Goal: Information Seeking & Learning: Learn about a topic

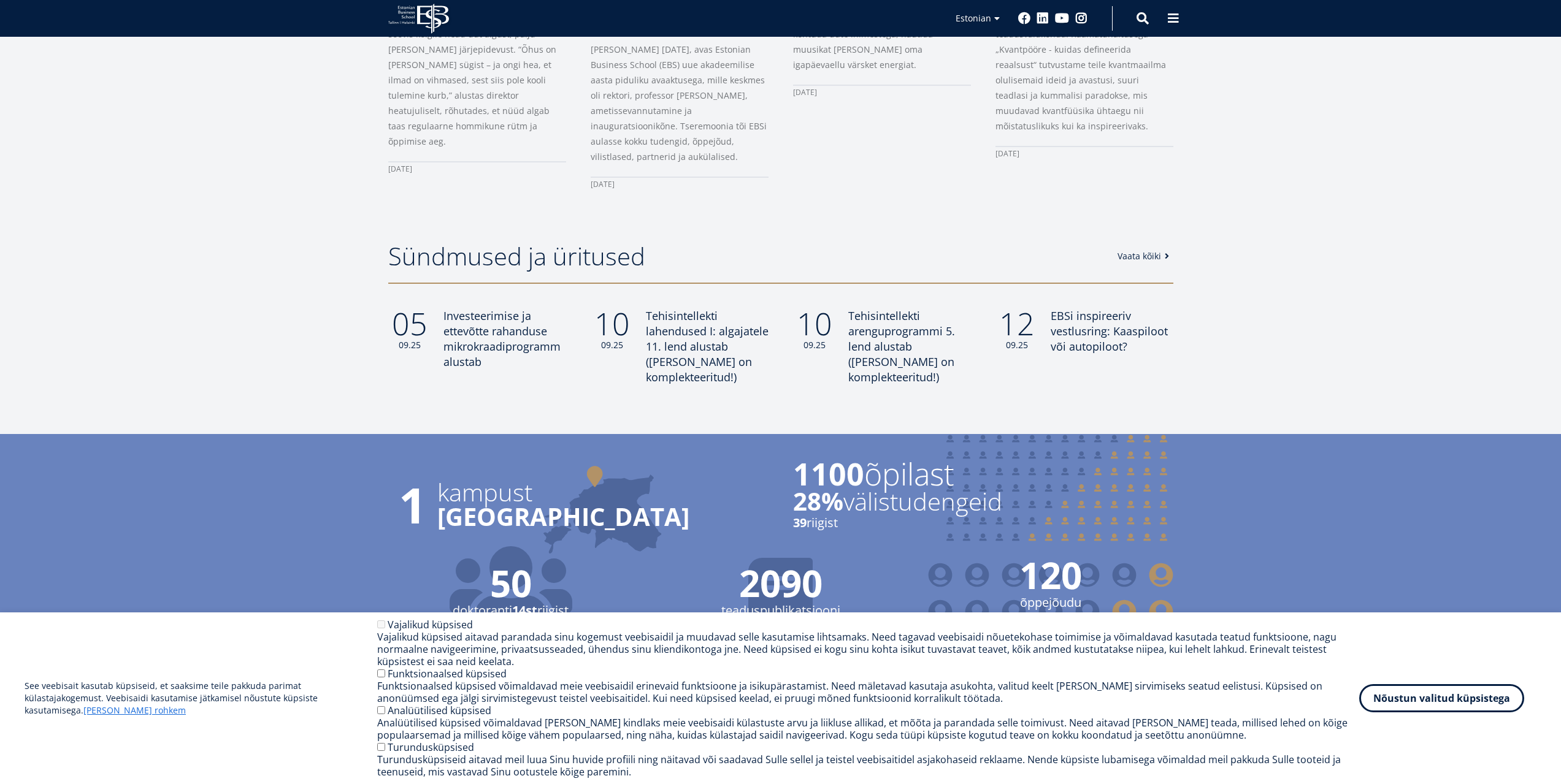
scroll to position [424, 0]
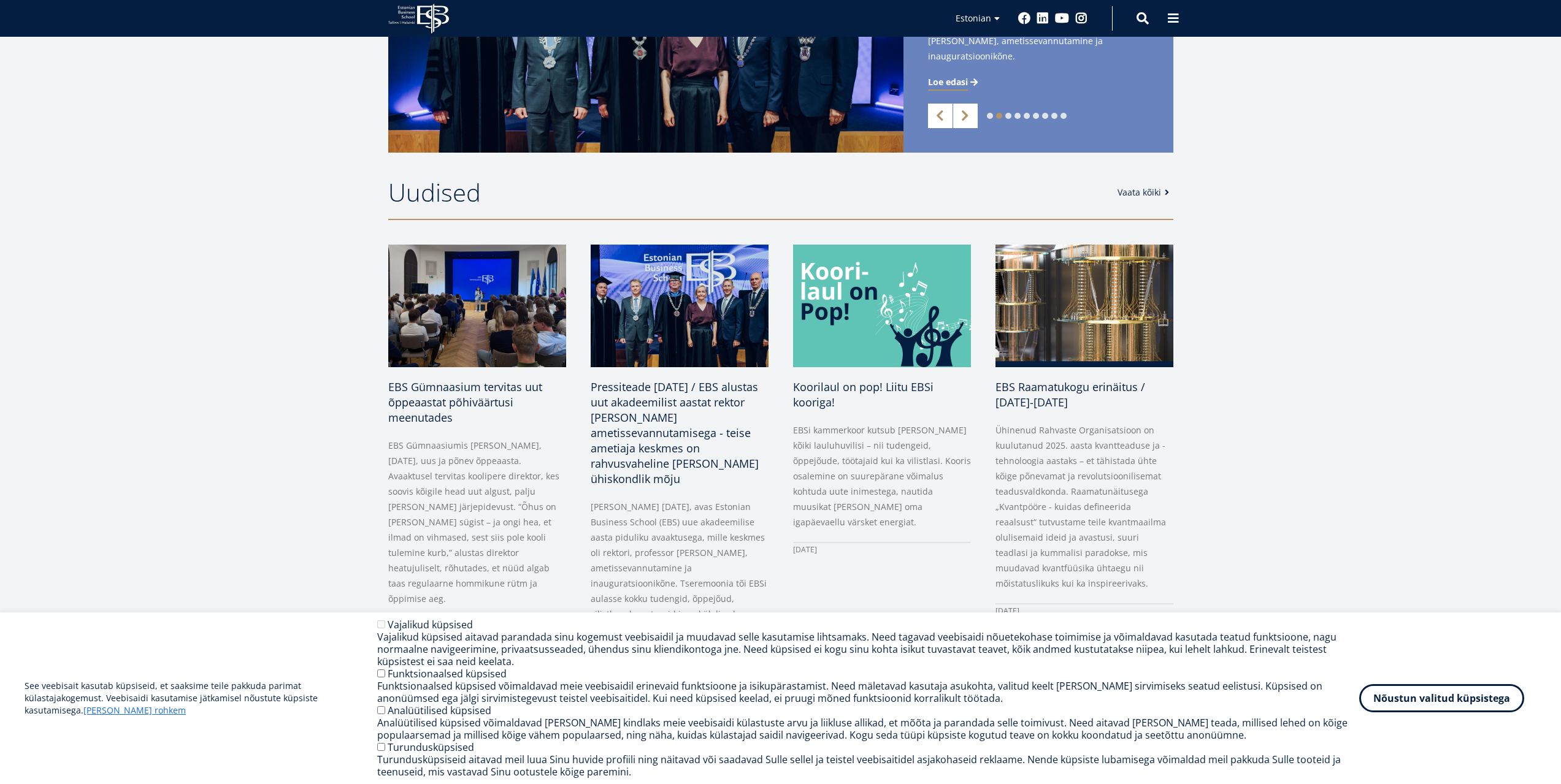
click at [1193, 23] on div "EBS Logo Created with Sketch. Kasutaja konto menüü Admin Estonian Estonian Engl…" at bounding box center [781, 18] width 883 height 37
click at [1178, 18] on span at bounding box center [1174, 17] width 12 height 12
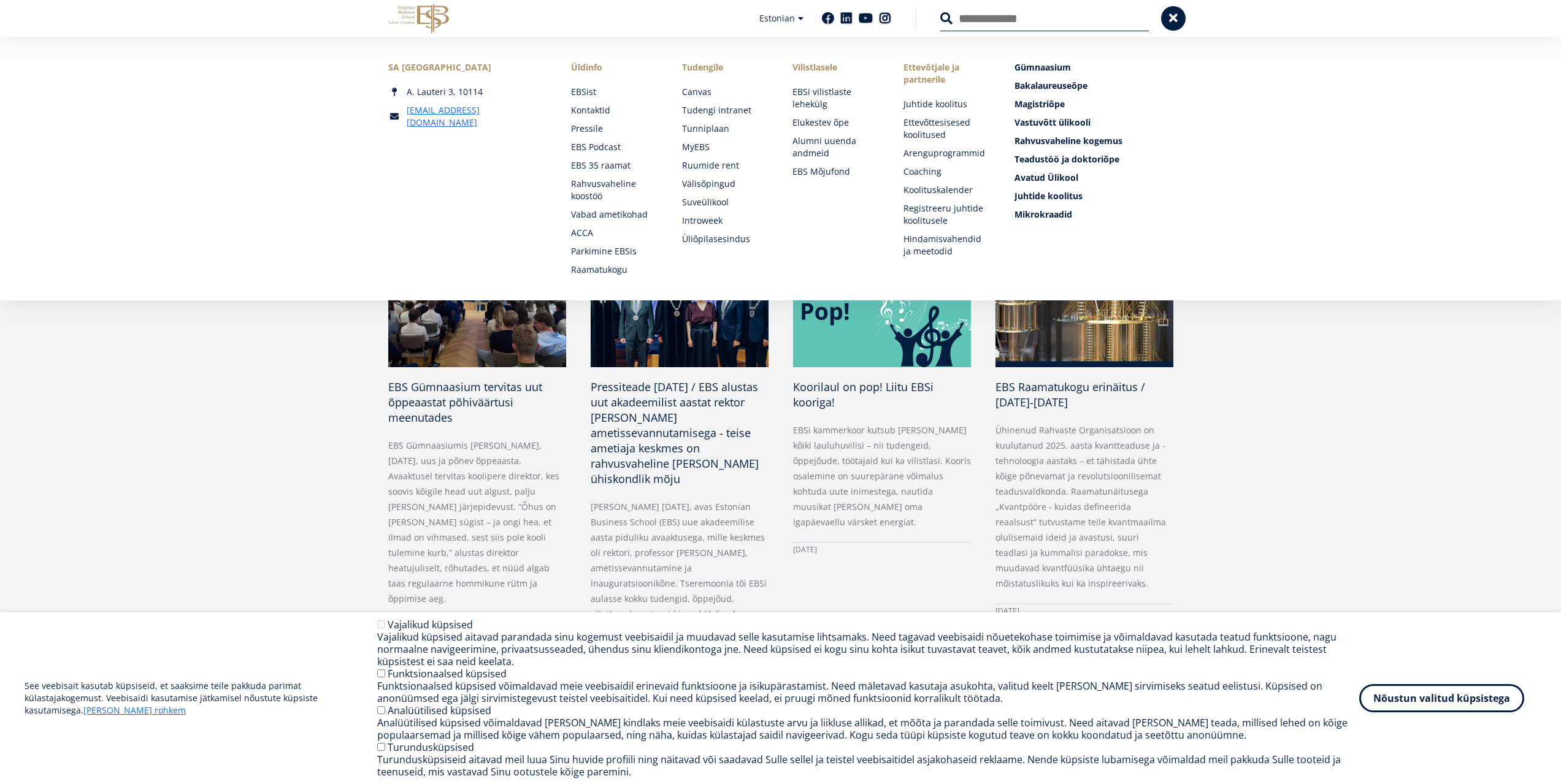
click at [979, 16] on input "Otsing" at bounding box center [1045, 18] width 209 height 26
type input "********"
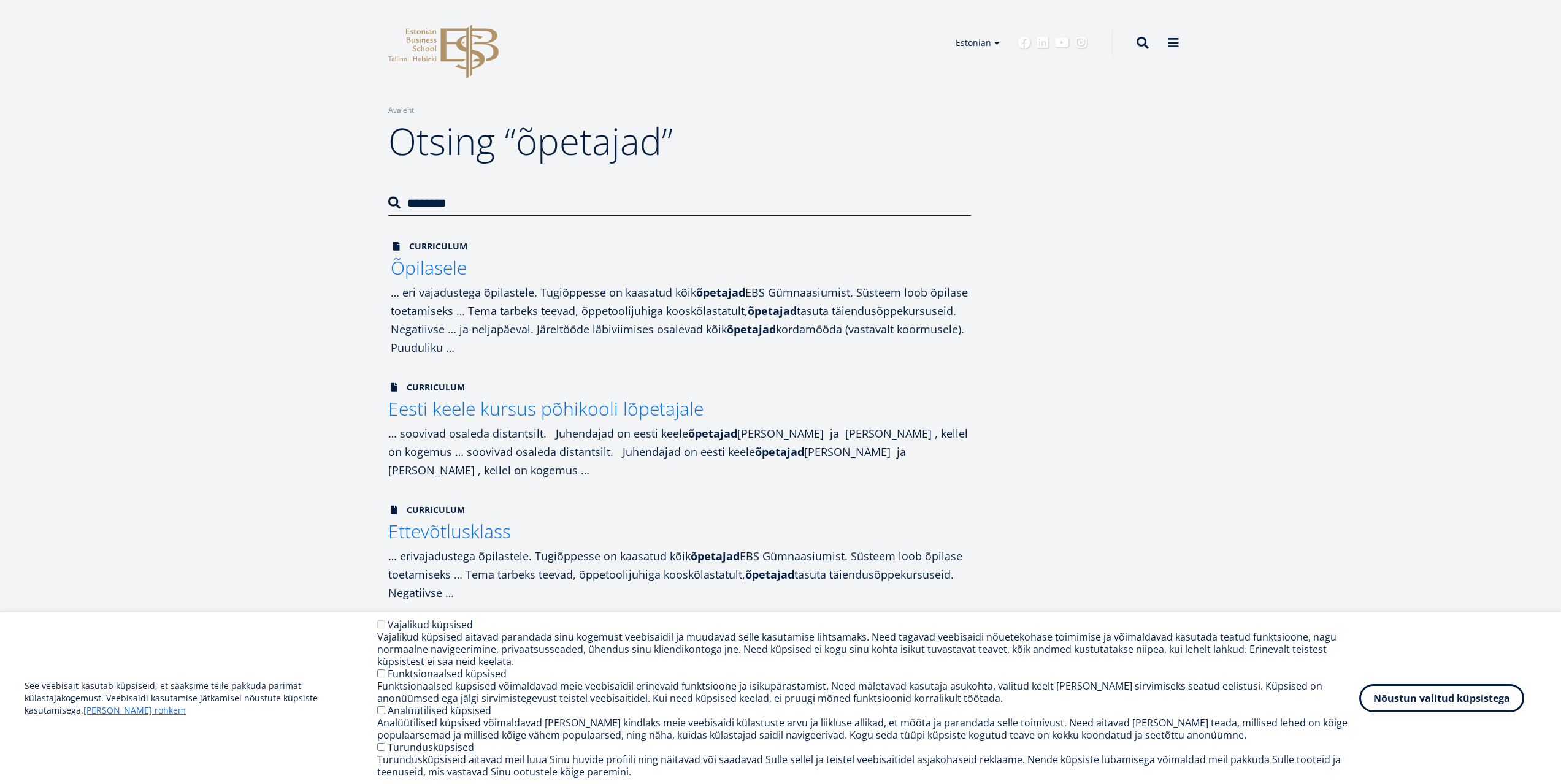
click at [447, 276] on span "Õpilasele" at bounding box center [429, 267] width 76 height 25
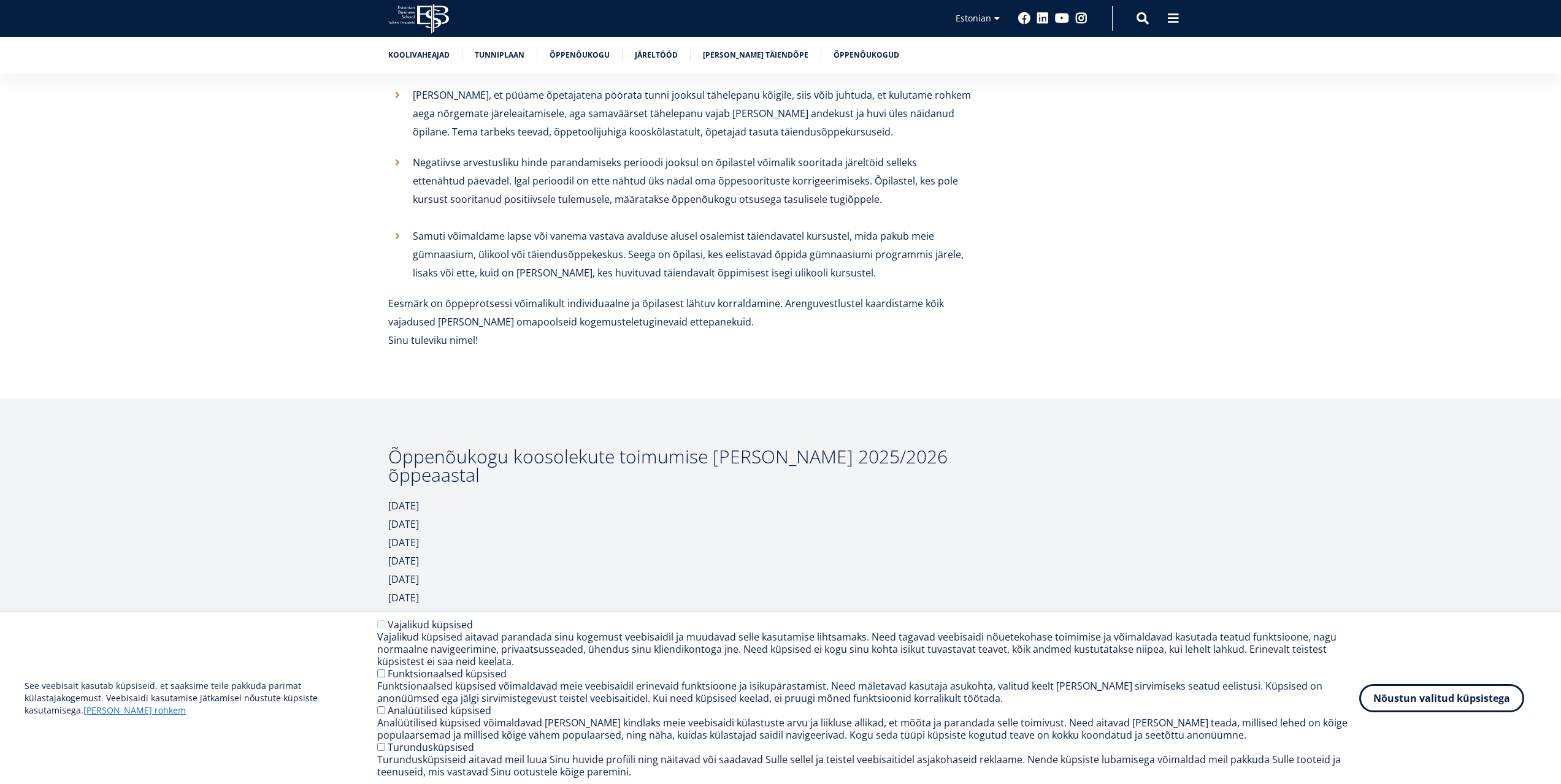
scroll to position [1706, 0]
